Goal: Information Seeking & Learning: Learn about a topic

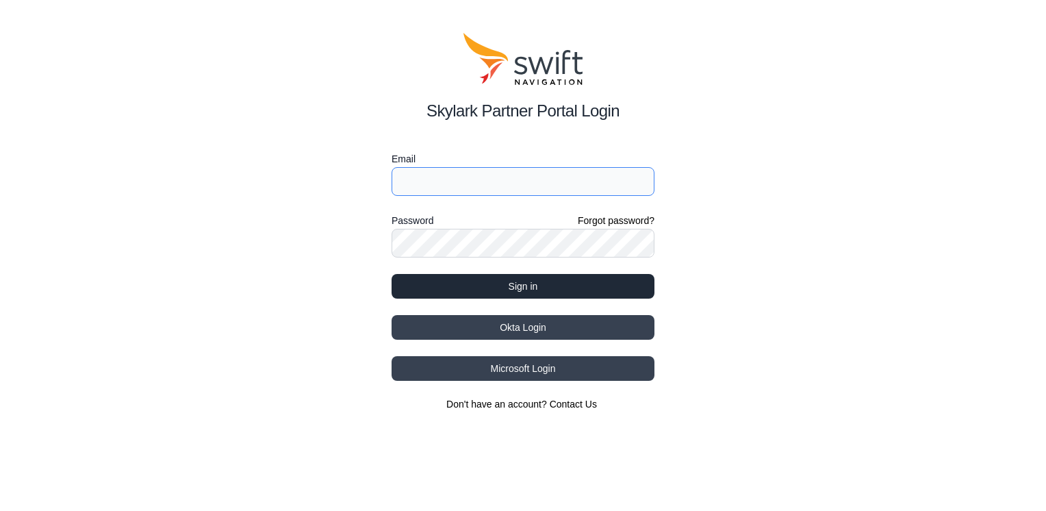
type input "[EMAIL_ADDRESS][DOMAIN_NAME]"
click at [507, 286] on button "Sign in" at bounding box center [523, 286] width 263 height 25
select select
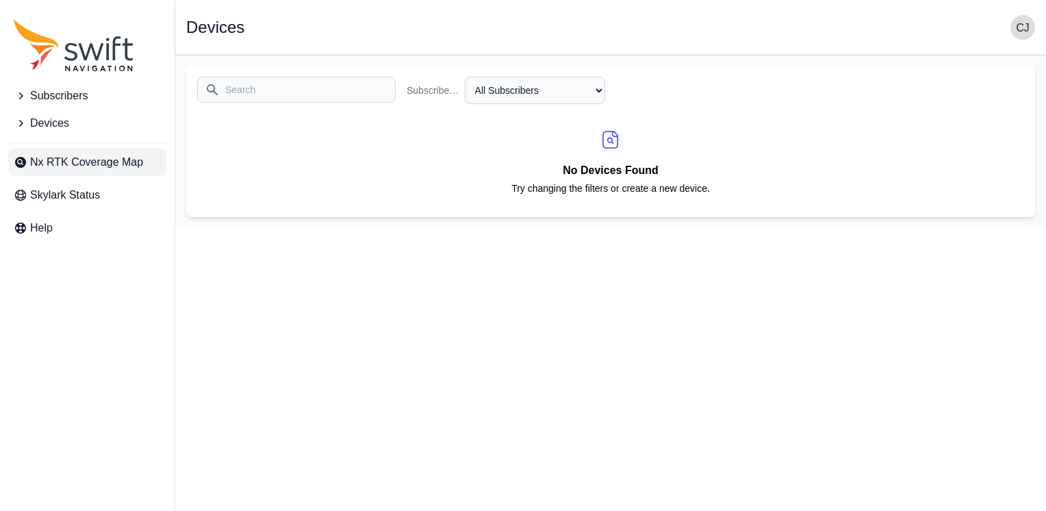
click at [86, 168] on span "Nx RTK Coverage Map" at bounding box center [86, 162] width 113 height 16
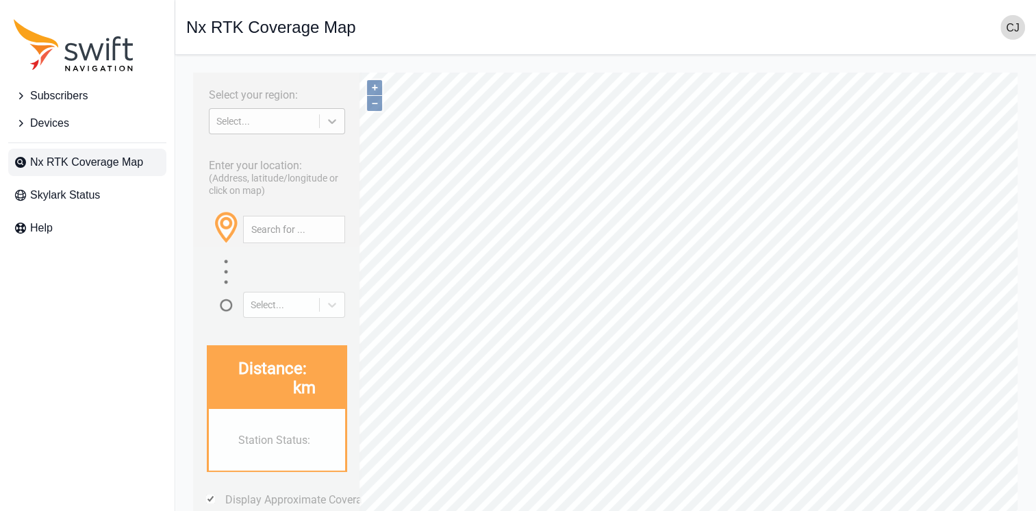
click at [333, 121] on icon at bounding box center [332, 121] width 14 height 14
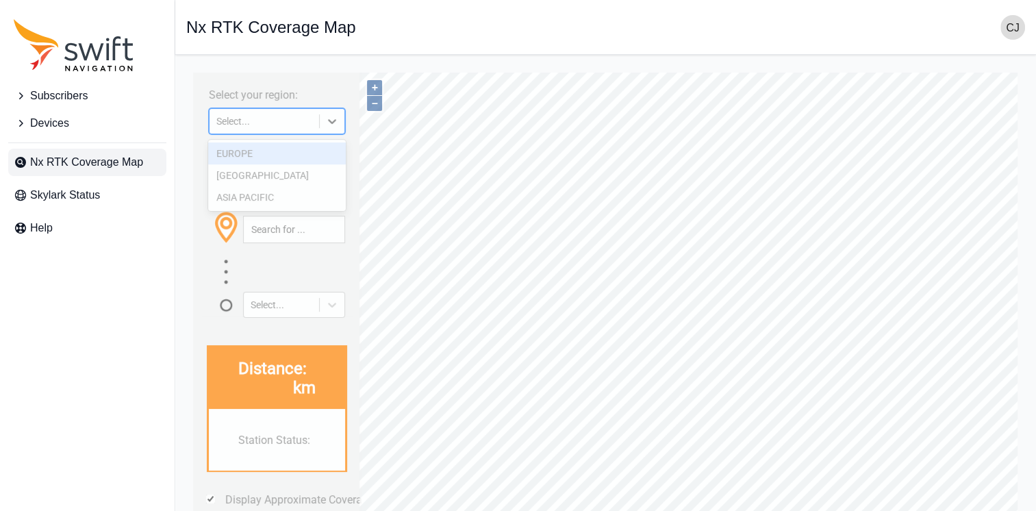
click at [272, 157] on div "EUROPE" at bounding box center [276, 153] width 137 height 22
click at [230, 148] on div "Select your region: 3 results available. Use Up and Down to choose options, pre…" at bounding box center [277, 341] width 168 height 537
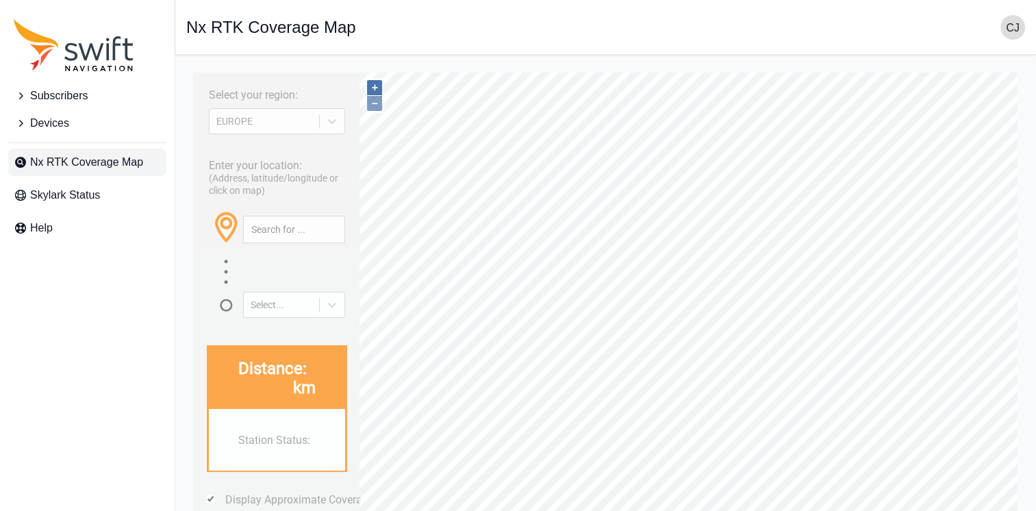
click at [376, 85] on button "+" at bounding box center [374, 87] width 15 height 15
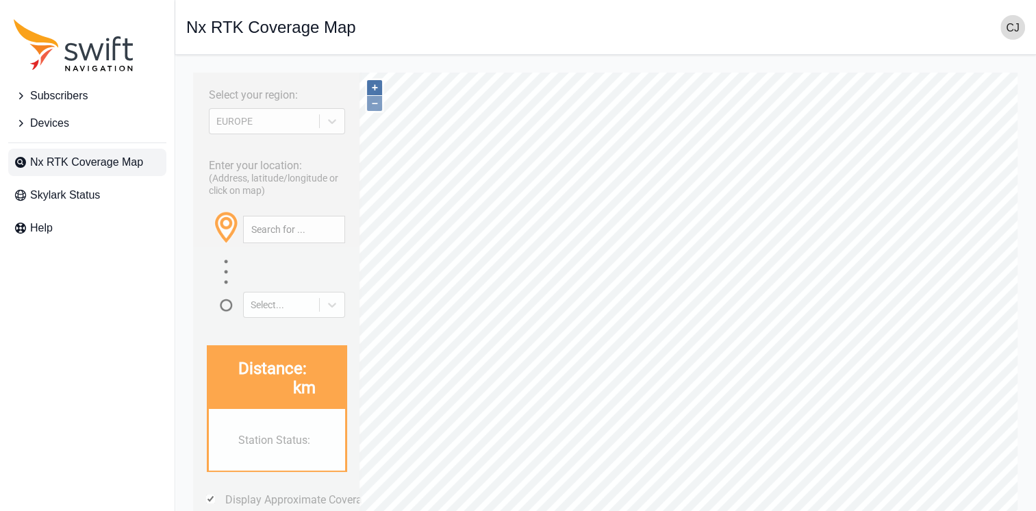
click at [376, 85] on button "+" at bounding box center [374, 87] width 15 height 15
type input "56.937°, 18.161°"
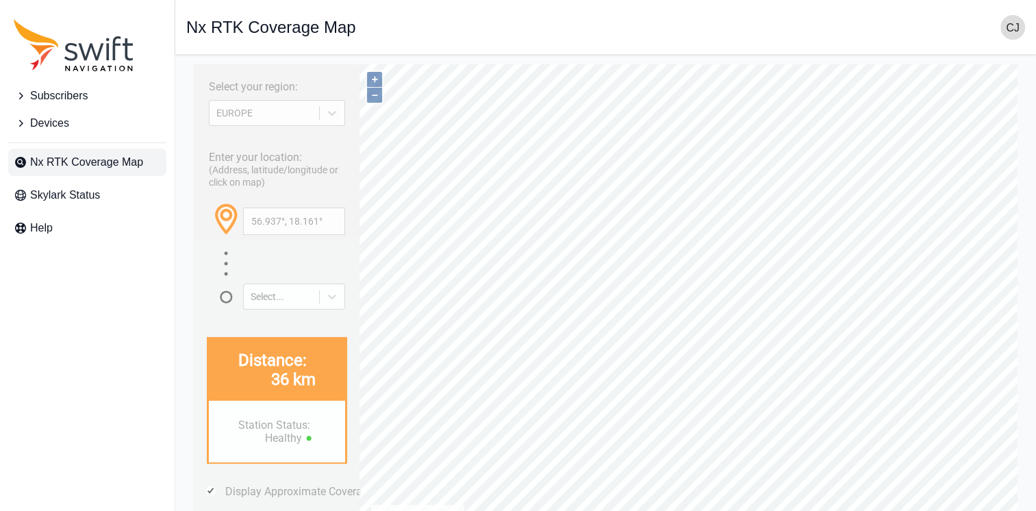
scroll to position [3, 0]
